Goal: Task Accomplishment & Management: Manage account settings

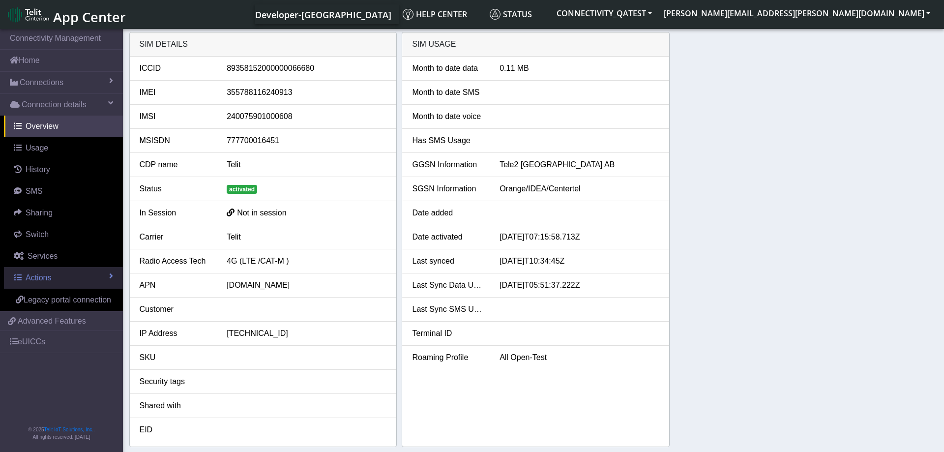
click at [78, 276] on link "Actions" at bounding box center [63, 278] width 119 height 22
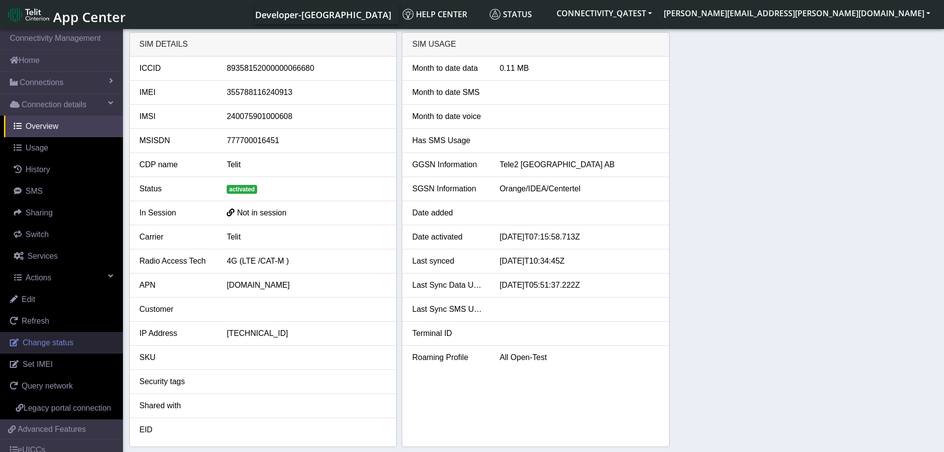
click at [53, 341] on span "Change status" at bounding box center [48, 342] width 51 height 8
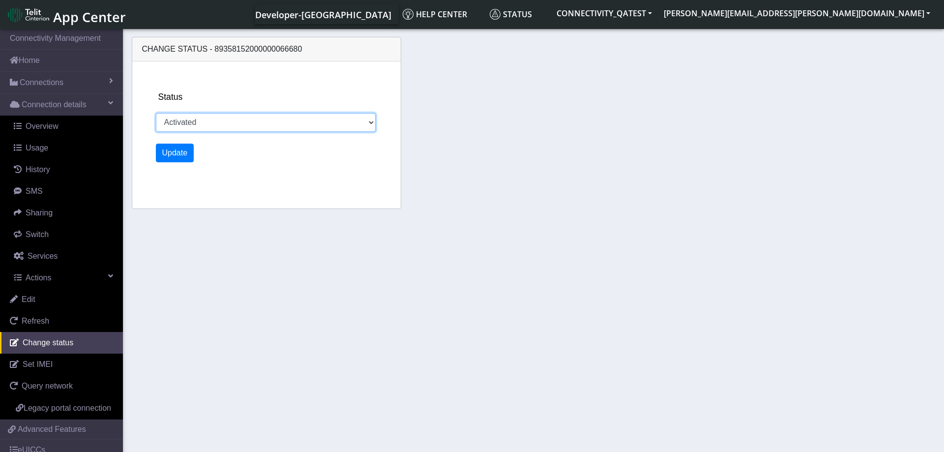
click at [156, 113] on select "Activated Deactivated Blocked" at bounding box center [266, 122] width 220 height 19
select select "blocked"
click option "Blocked" at bounding box center [0, 0] width 0 height 0
click at [177, 161] on button "Update" at bounding box center [175, 153] width 38 height 19
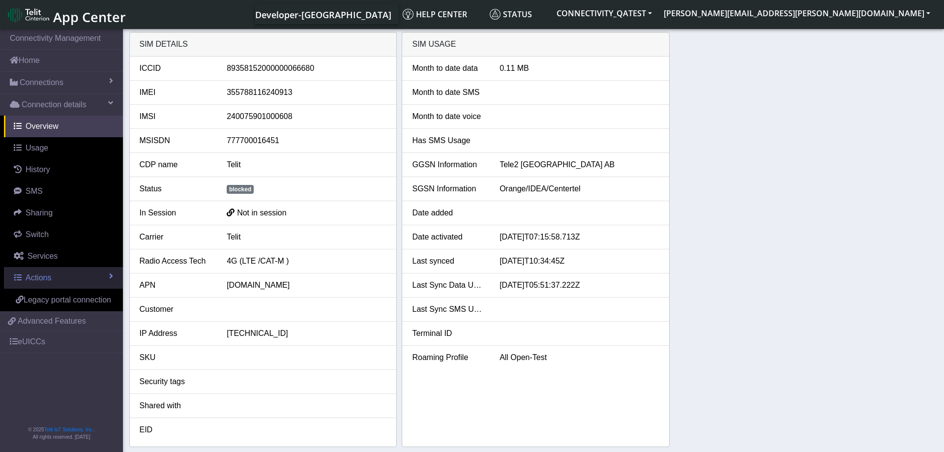
click at [70, 282] on link "Actions" at bounding box center [63, 278] width 119 height 22
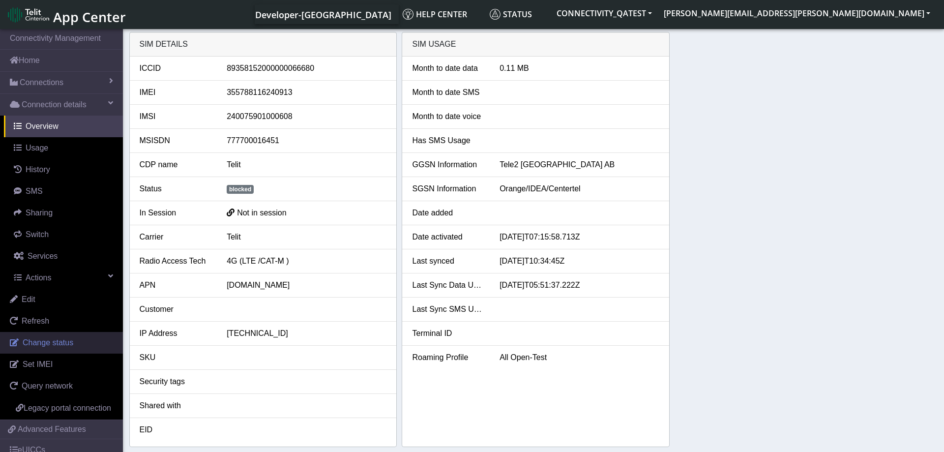
click at [74, 348] on link "Change status" at bounding box center [61, 343] width 123 height 22
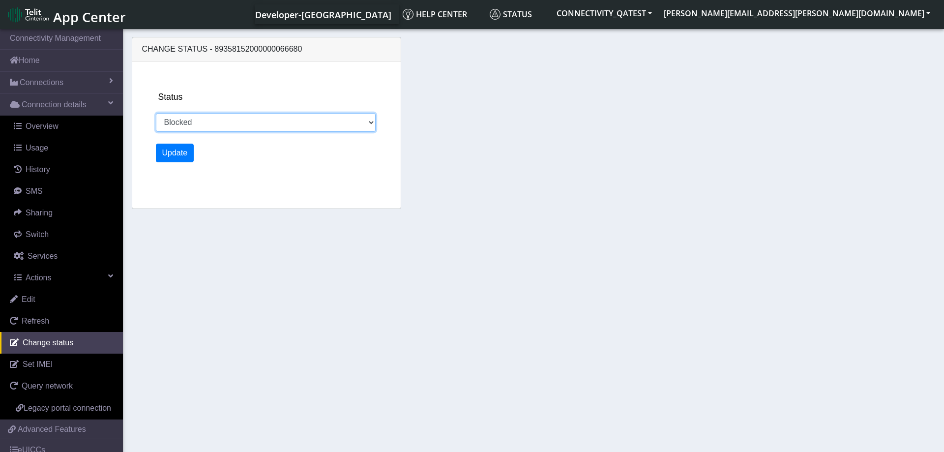
click at [156, 113] on select "Activated Deactivated Blocked" at bounding box center [266, 122] width 220 height 19
select select "activated"
click option "Activated" at bounding box center [0, 0] width 0 height 0
click at [178, 153] on button "Update" at bounding box center [175, 153] width 38 height 19
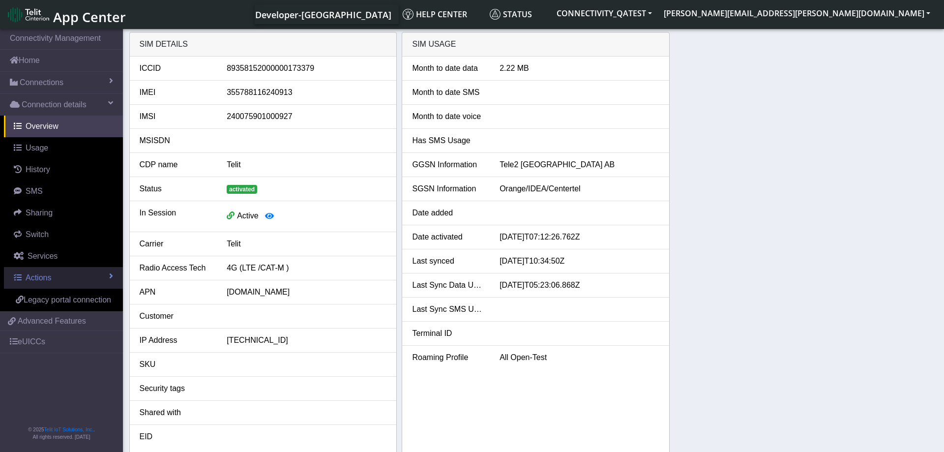
click at [99, 275] on link "Actions" at bounding box center [63, 278] width 119 height 22
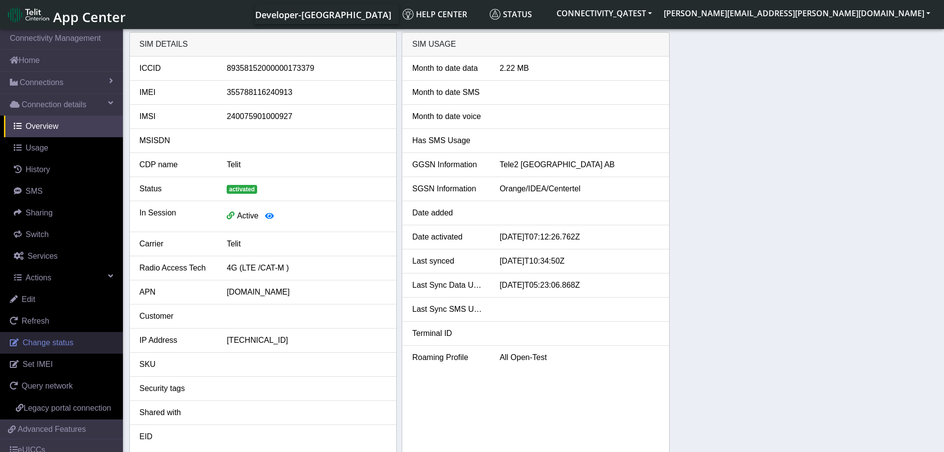
click at [54, 341] on span "Change status" at bounding box center [48, 342] width 51 height 8
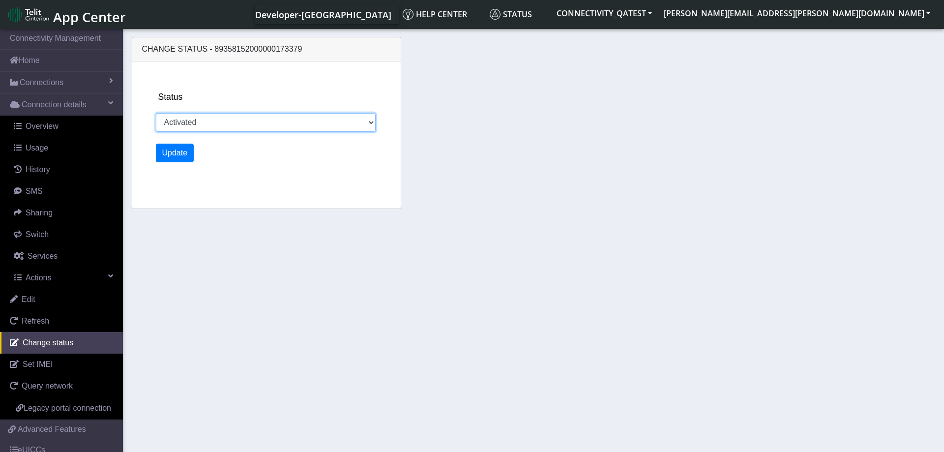
click at [156, 113] on select "Activated Deactivated Blocked" at bounding box center [266, 122] width 220 height 19
select select "blocked"
click option "Blocked" at bounding box center [0, 0] width 0 height 0
click at [179, 158] on button "Update" at bounding box center [175, 153] width 38 height 19
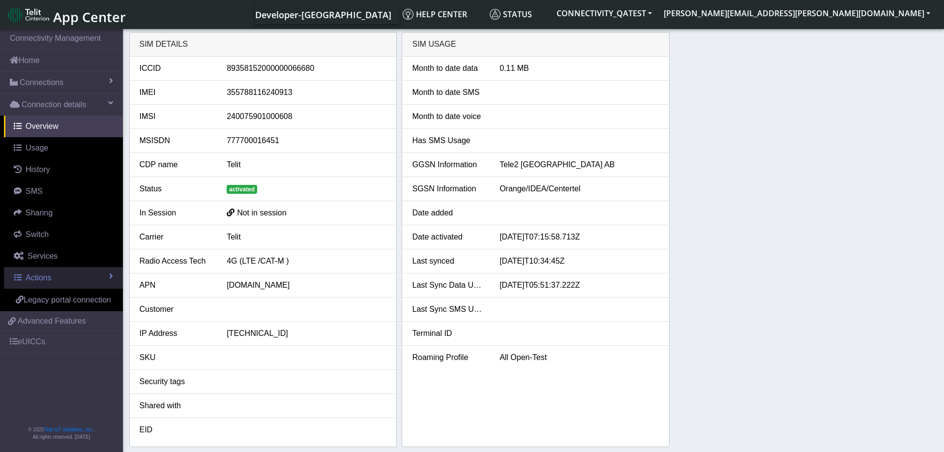
click at [82, 273] on link "Actions" at bounding box center [63, 278] width 119 height 22
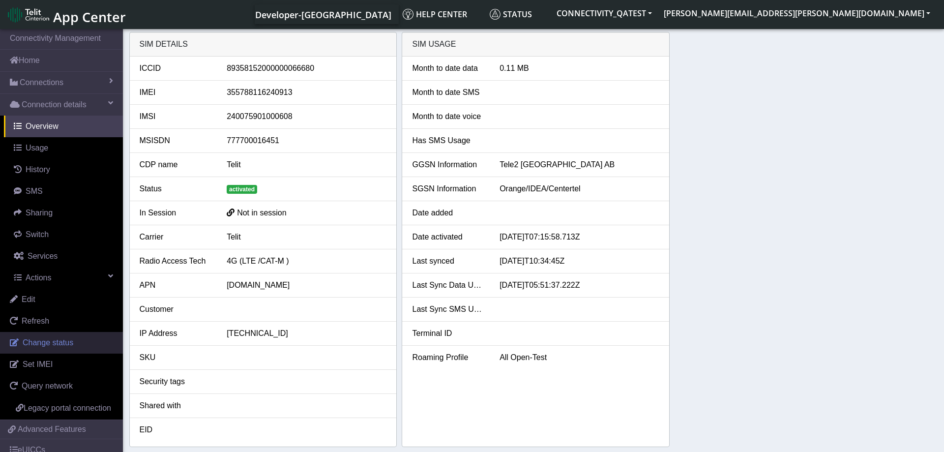
click at [69, 337] on link "Change status" at bounding box center [61, 343] width 123 height 22
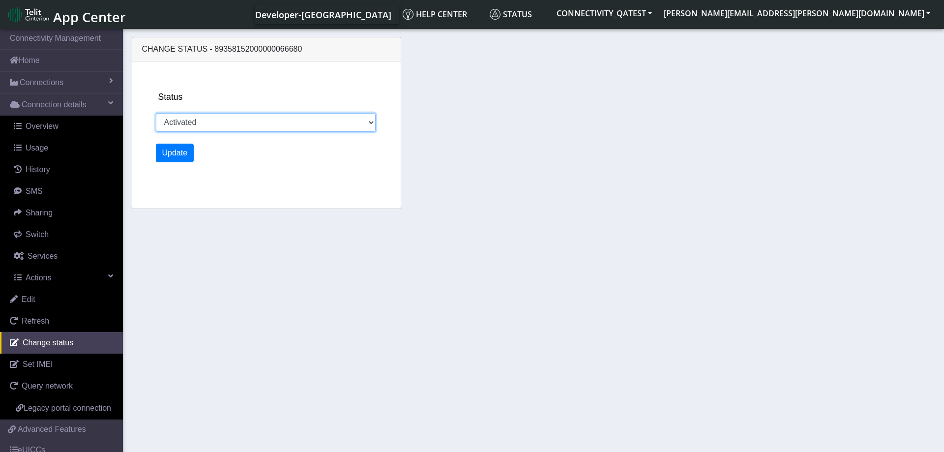
click at [156, 113] on select "Activated Deactivated Blocked" at bounding box center [266, 122] width 220 height 19
select select "blocked"
click option "Blocked" at bounding box center [0, 0] width 0 height 0
click at [166, 157] on button "Update" at bounding box center [175, 153] width 38 height 19
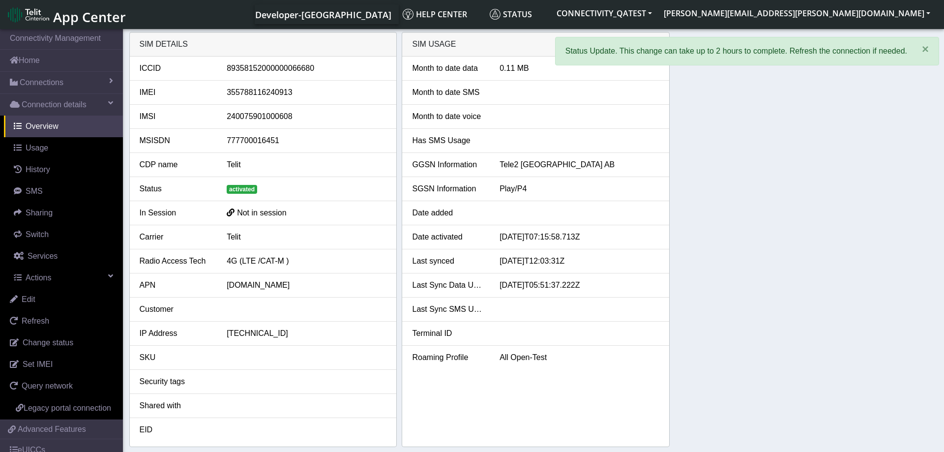
click at [683, 219] on div "SIM details ICCID 89358152000000066680 IMEI 355788116240913 IMSI 24007590100060…" at bounding box center [533, 239] width 809 height 415
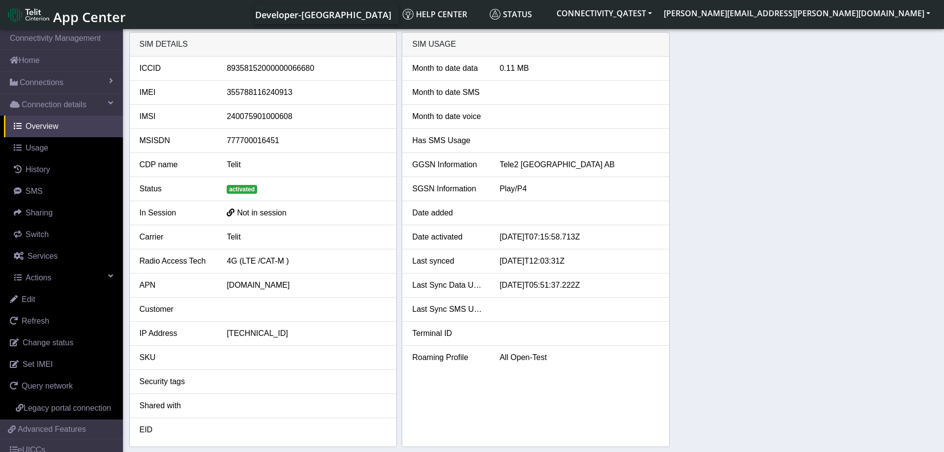
click at [718, 246] on div "SIM details ICCID 89358152000000066680 IMEI 355788116240913 IMSI 24007590100060…" at bounding box center [533, 239] width 809 height 415
click at [732, 210] on div "SIM details ICCID 89358152000000066680 IMEI 355788116240913 IMSI 24007590100060…" at bounding box center [533, 239] width 809 height 415
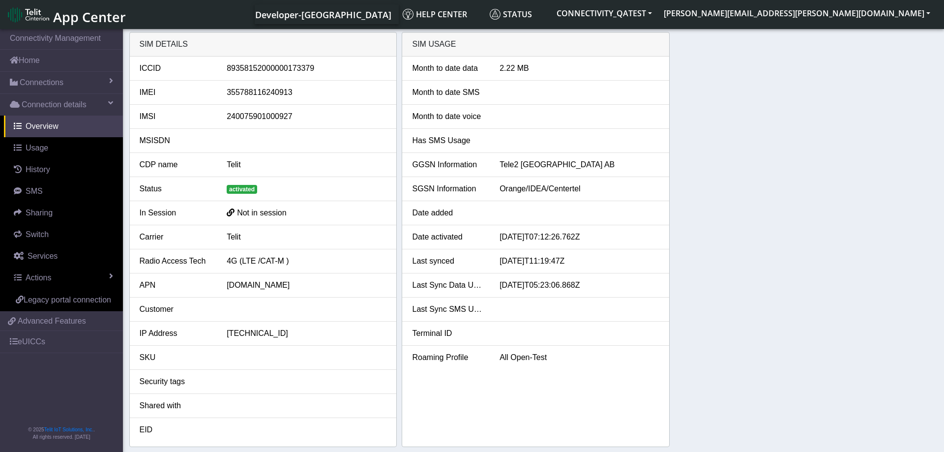
drag, startPoint x: 727, startPoint y: 253, endPoint x: 736, endPoint y: 251, distance: 9.5
click at [730, 253] on div "SIM details ICCID 89358152000000173379 IMEI 355788116240913 IMSI 24007590100092…" at bounding box center [533, 239] width 809 height 415
click at [62, 281] on link "Actions" at bounding box center [63, 278] width 119 height 22
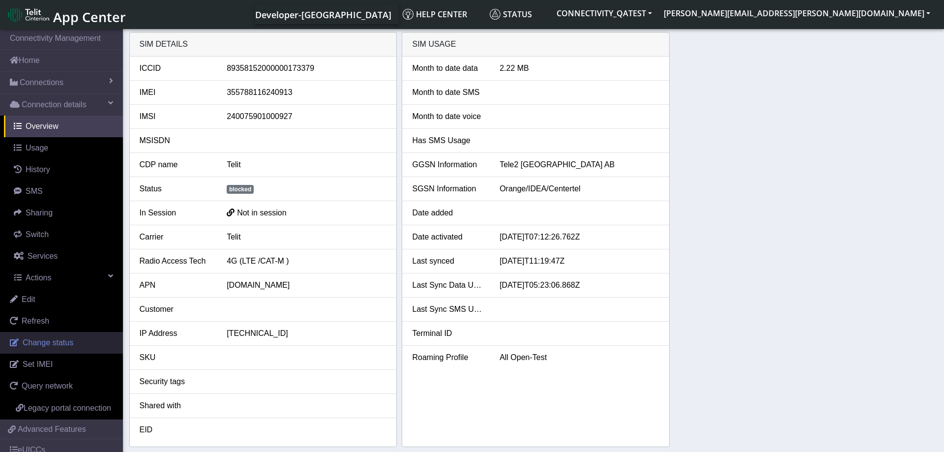
click at [52, 344] on span "Change status" at bounding box center [48, 342] width 51 height 8
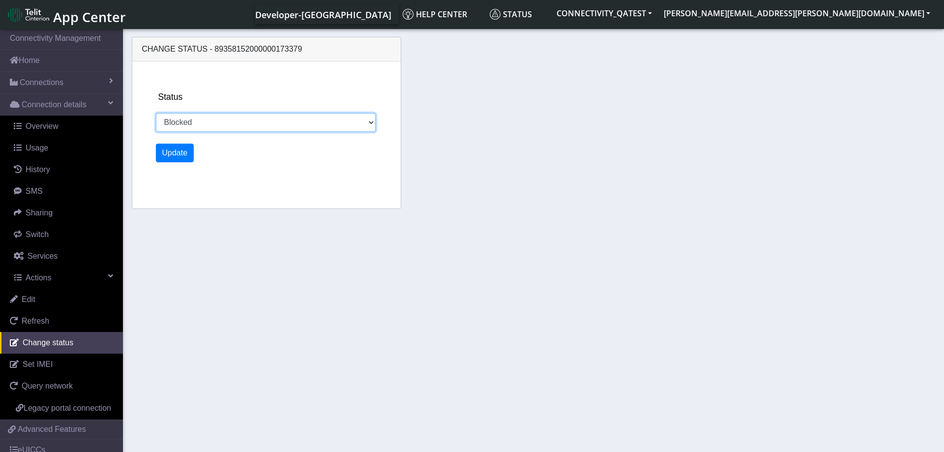
click at [156, 113] on select "Activated Deactivated Blocked" at bounding box center [266, 122] width 220 height 19
select select "activated"
click option "Activated" at bounding box center [0, 0] width 0 height 0
click at [179, 151] on button "Update" at bounding box center [175, 153] width 38 height 19
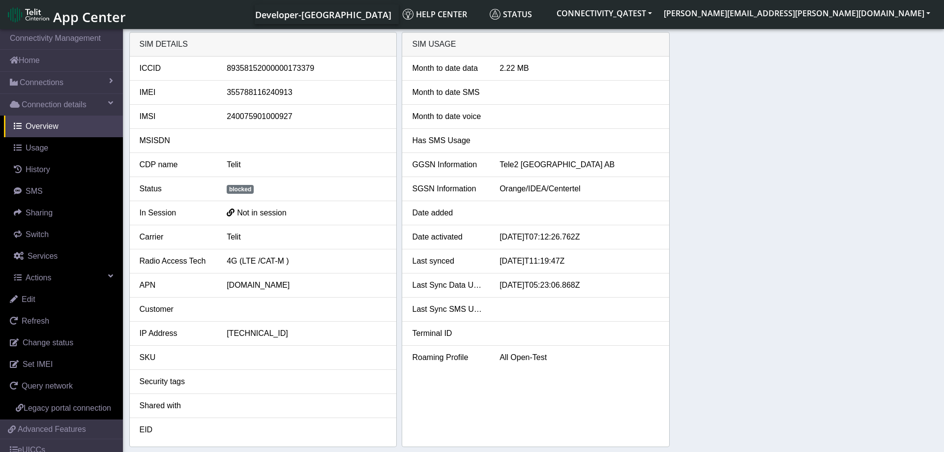
click at [785, 246] on div "SIM details ICCID 89358152000000173379 IMEI 355788116240913 IMSI 24007590100092…" at bounding box center [533, 239] width 809 height 415
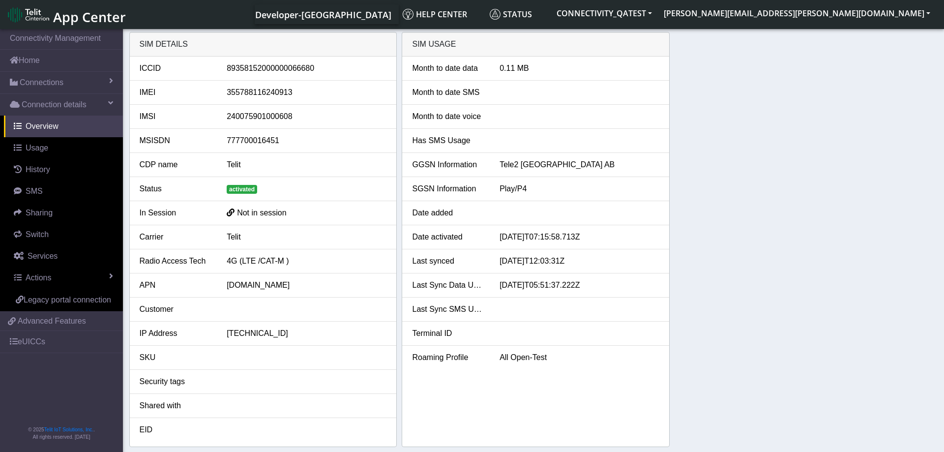
click at [732, 210] on div "SIM details ICCID 89358152000000066680 IMEI 355788116240913 IMSI 24007590100060…" at bounding box center [533, 239] width 809 height 415
click at [74, 278] on link "Actions" at bounding box center [63, 278] width 119 height 22
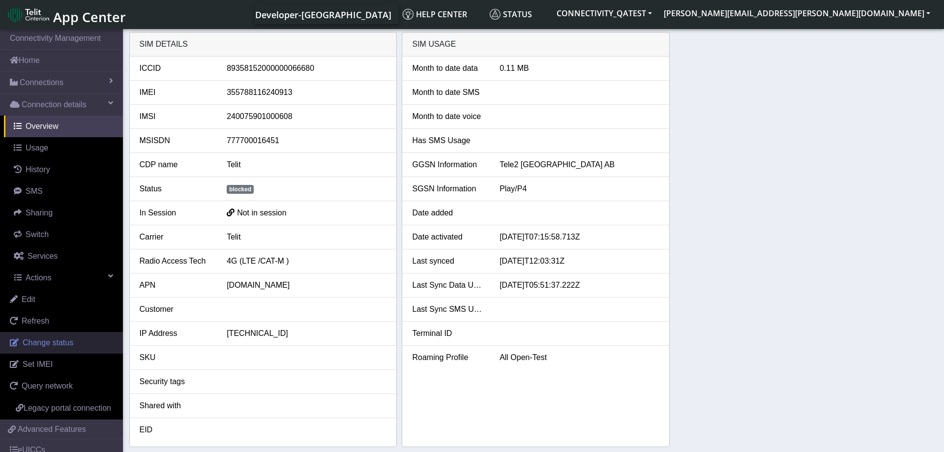
click at [56, 347] on span "Change status" at bounding box center [48, 342] width 51 height 8
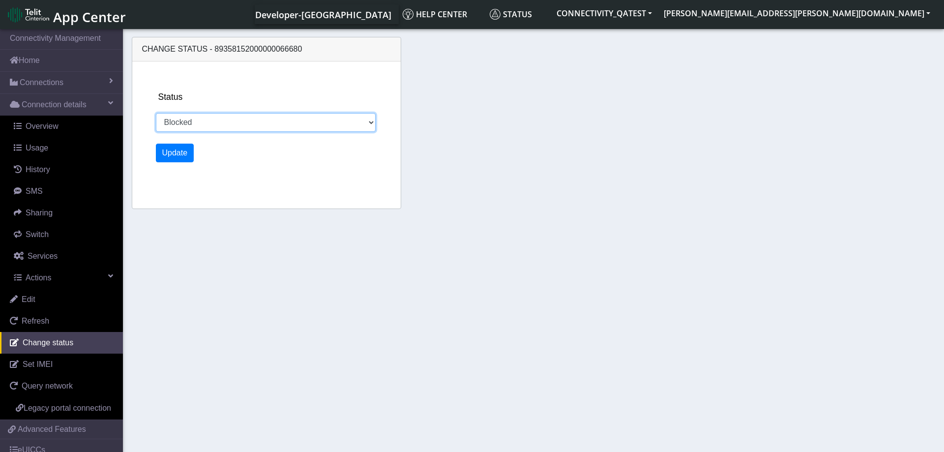
click at [156, 113] on select "Activated Deactivated Blocked" at bounding box center [266, 122] width 220 height 19
select select "activated"
click option "Activated" at bounding box center [0, 0] width 0 height 0
click at [176, 151] on button "Update" at bounding box center [175, 153] width 38 height 19
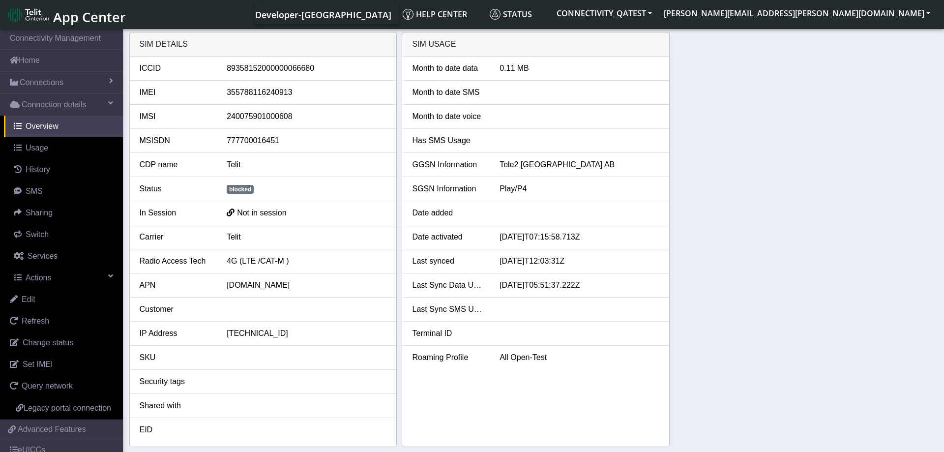
click at [736, 192] on div "SIM details ICCID 89358152000000066680 IMEI 355788116240913 IMSI 24007590100060…" at bounding box center [533, 239] width 809 height 415
